Goal: Use online tool/utility: Utilize a website feature to perform a specific function

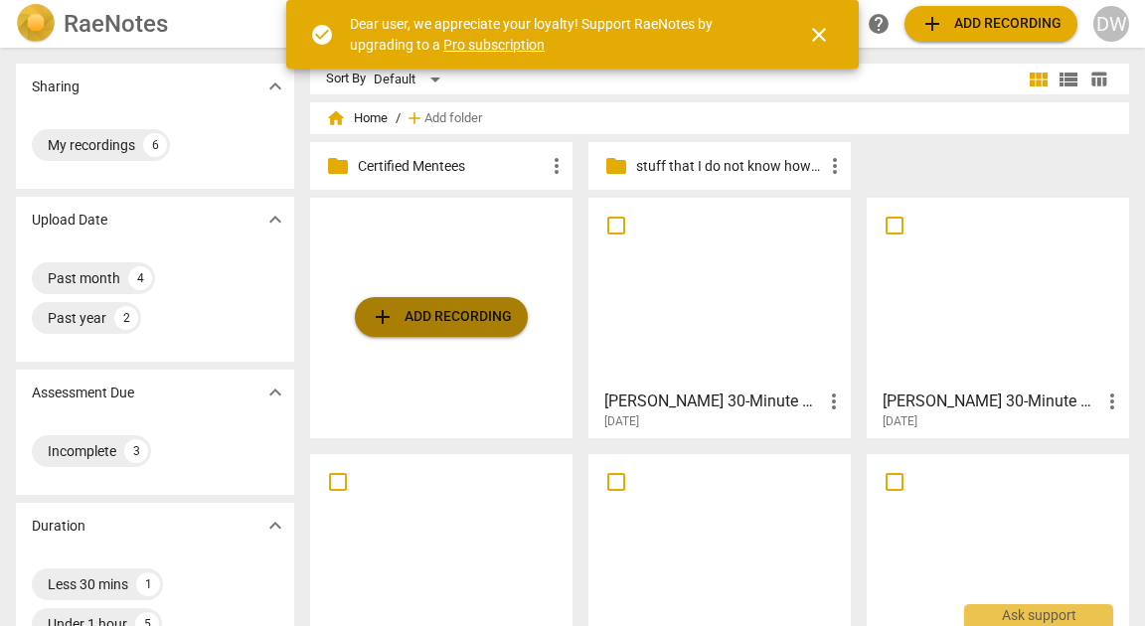
click at [489, 321] on span "add Add recording" at bounding box center [441, 317] width 141 height 24
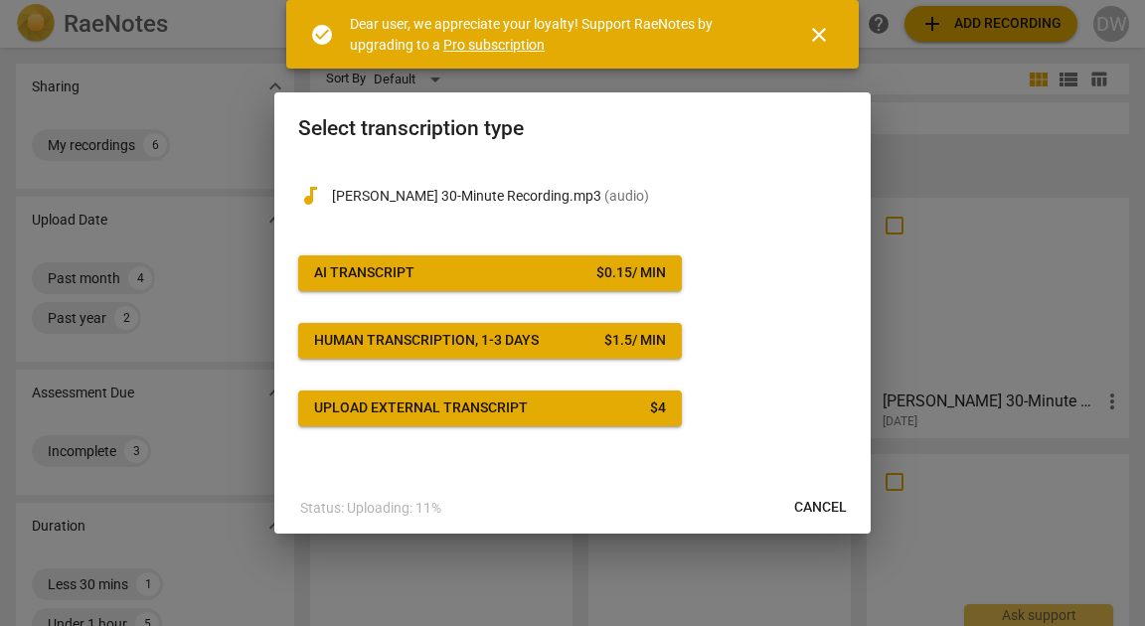
click at [497, 263] on span "AI Transcript $ 0.15 / min" at bounding box center [490, 273] width 352 height 20
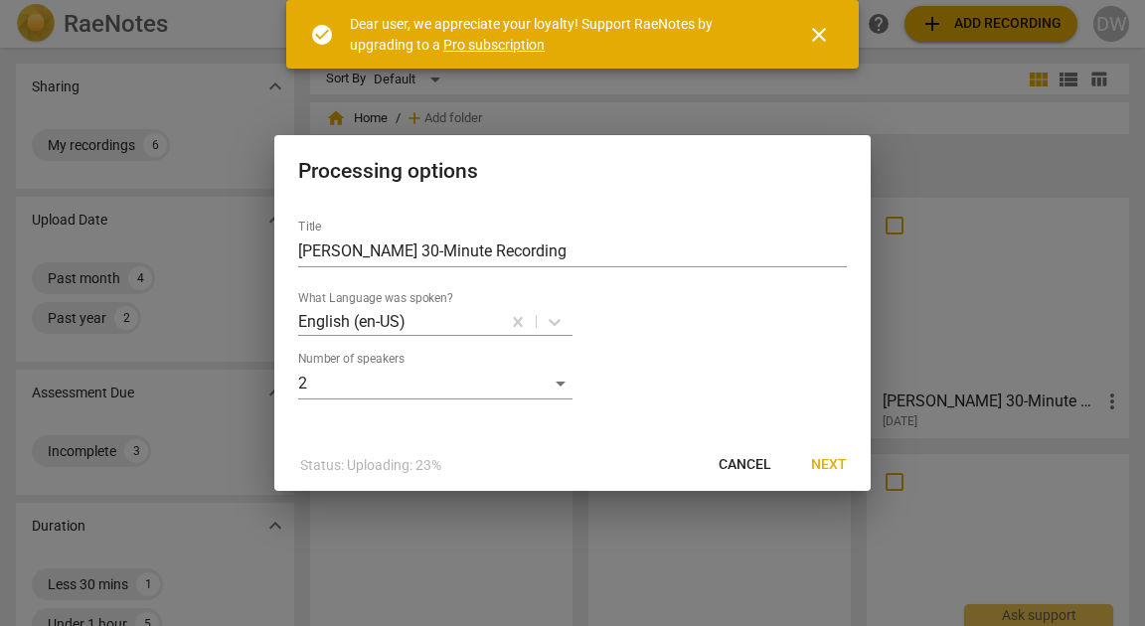
click at [842, 475] on span "Next" at bounding box center [829, 465] width 36 height 20
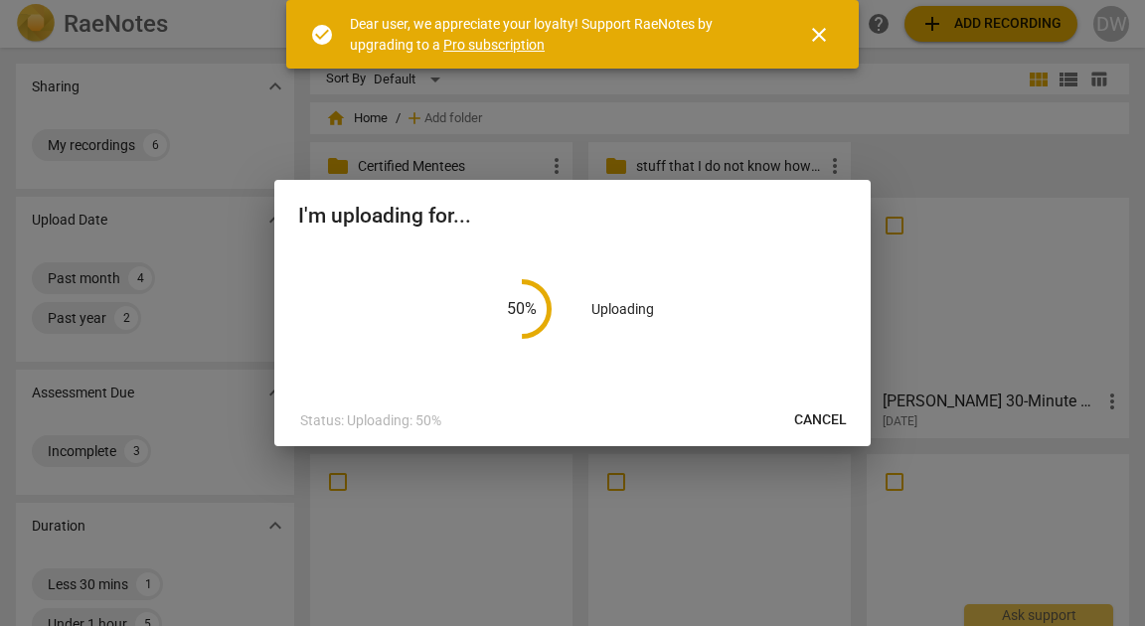
click at [819, 29] on span "close" at bounding box center [819, 35] width 24 height 24
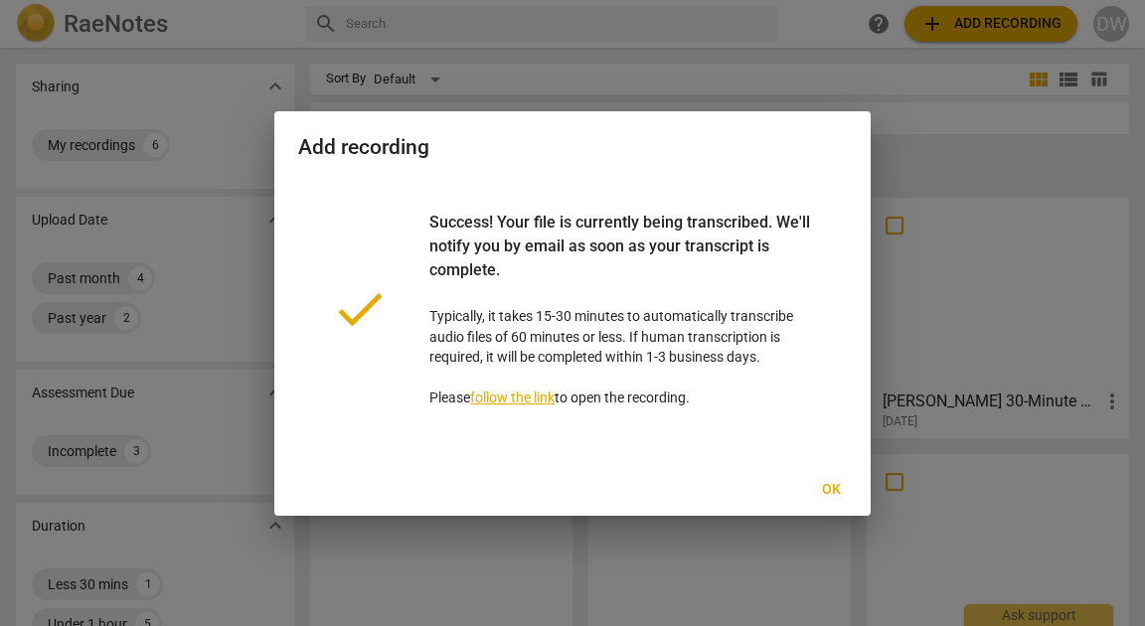
click at [833, 500] on span "Ok" at bounding box center [831, 490] width 32 height 20
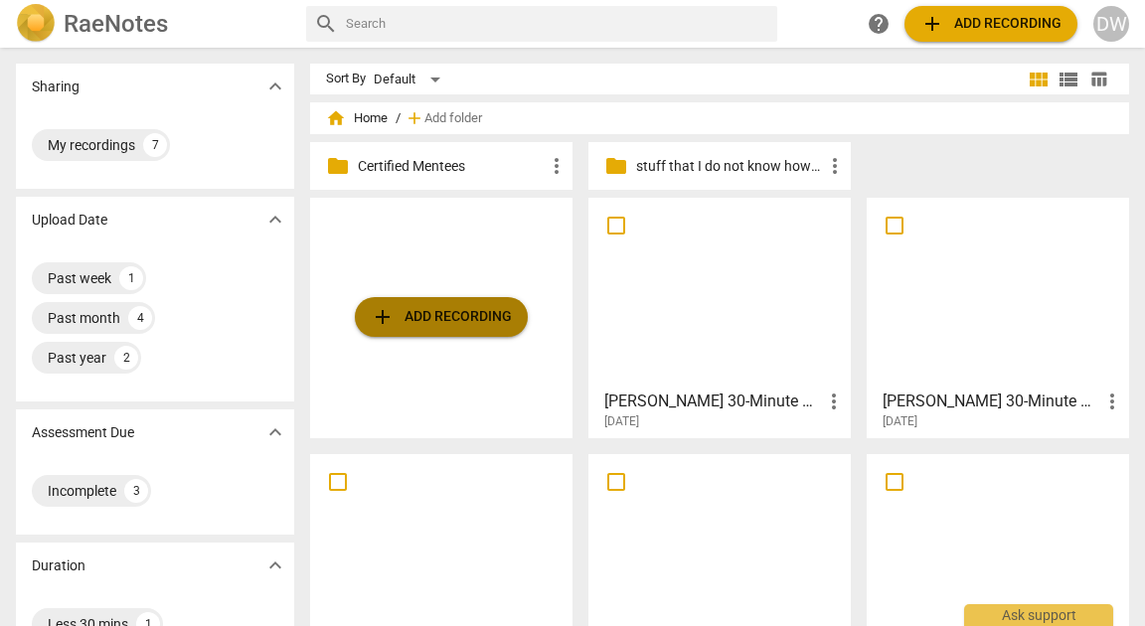
click at [413, 316] on span "add Add recording" at bounding box center [441, 317] width 141 height 24
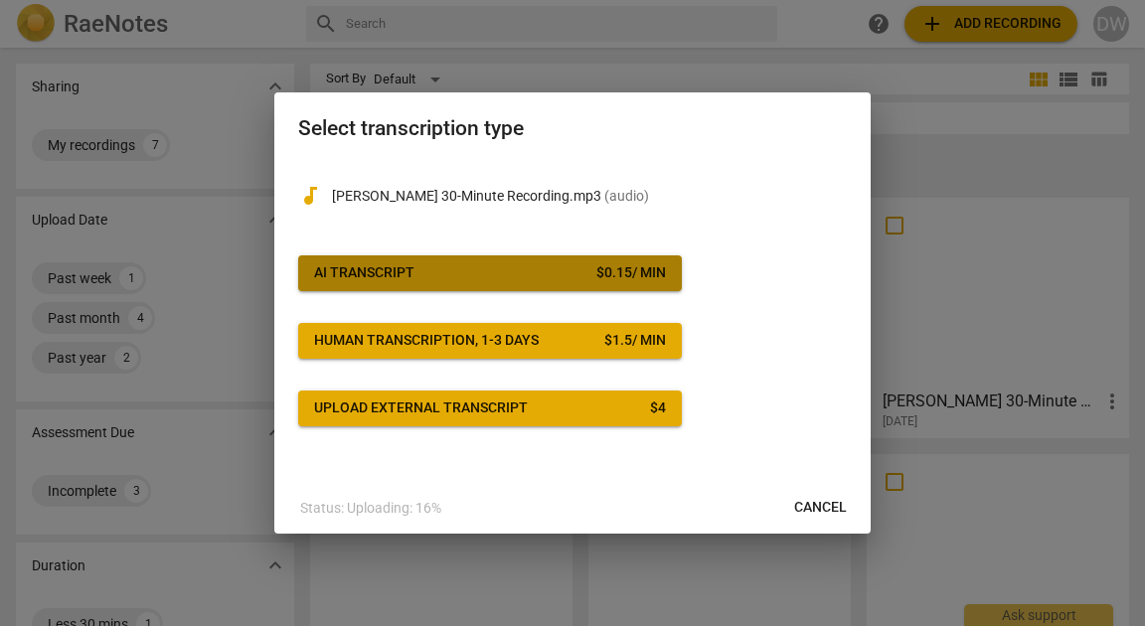
click at [487, 255] on button "AI Transcript $ 0.15 / min" at bounding box center [490, 273] width 384 height 36
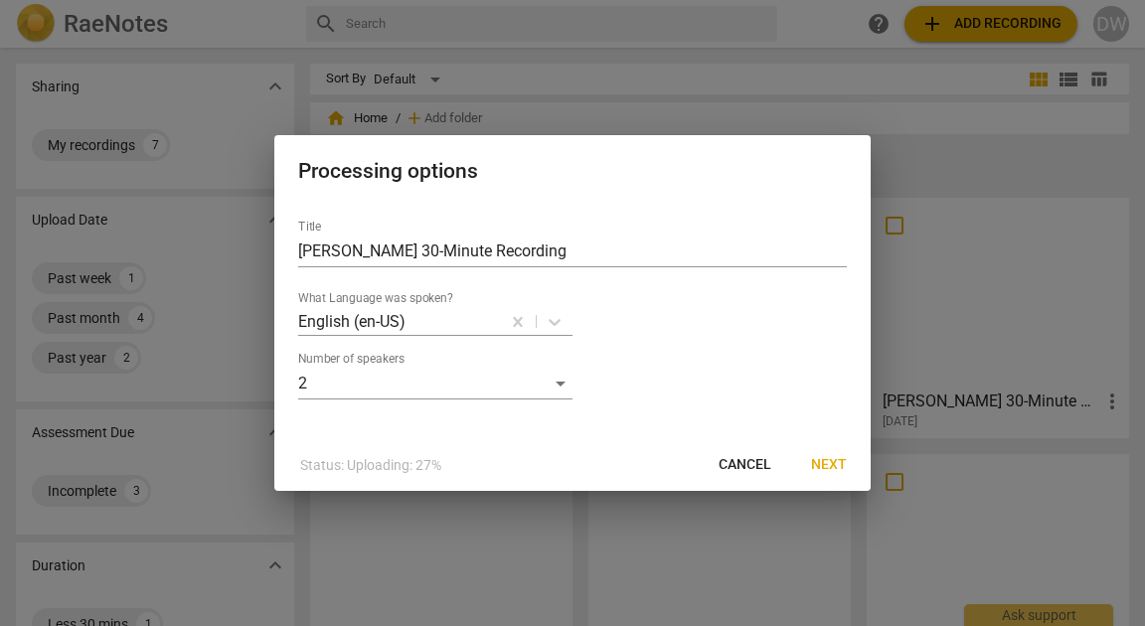
click at [831, 475] on span "Next" at bounding box center [829, 465] width 36 height 20
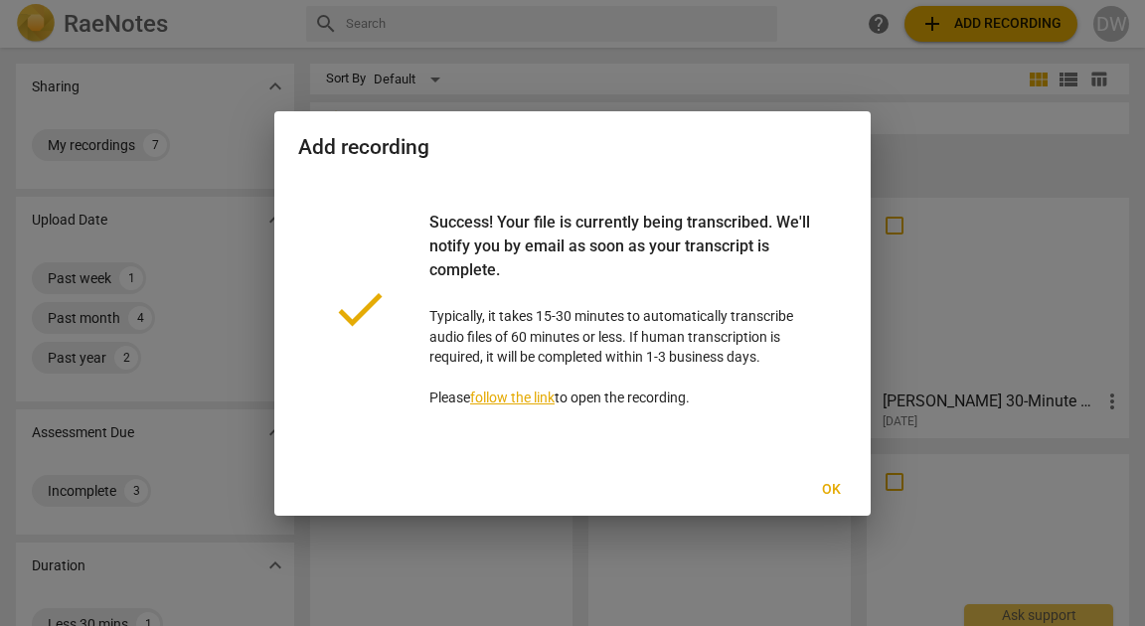
click at [831, 500] on span "Ok" at bounding box center [831, 490] width 32 height 20
